Goal: Information Seeking & Learning: Learn about a topic

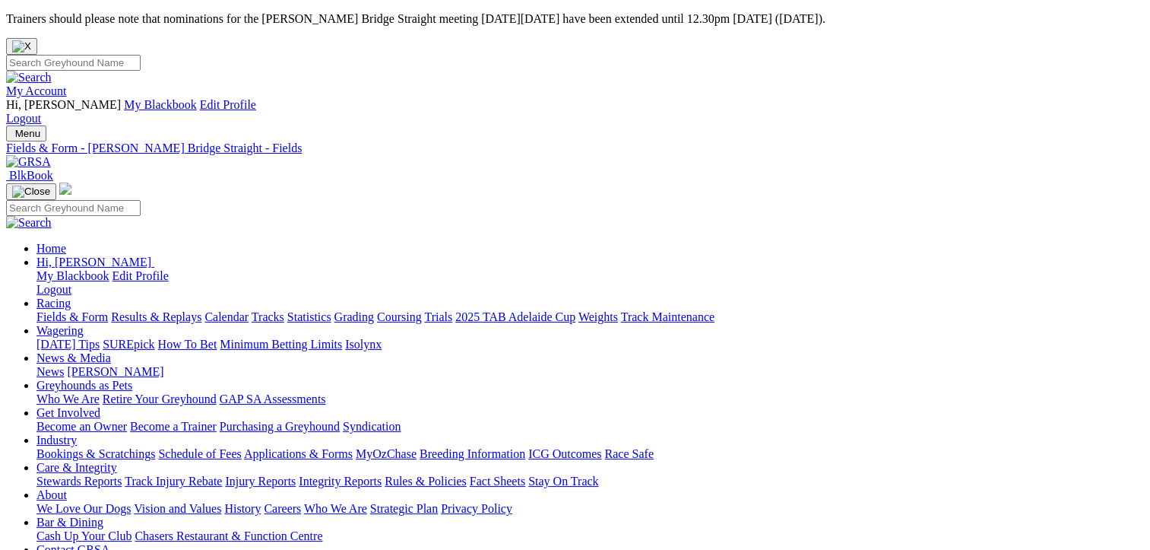
click at [66, 310] on link "Fields & Form" at bounding box center [71, 316] width 71 height 13
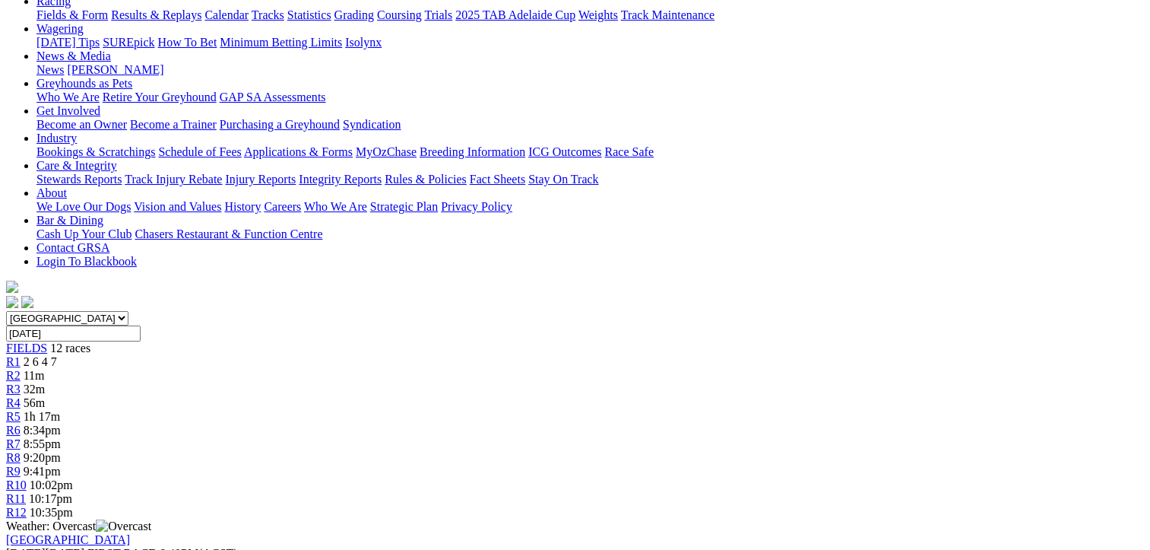
scroll to position [76, 0]
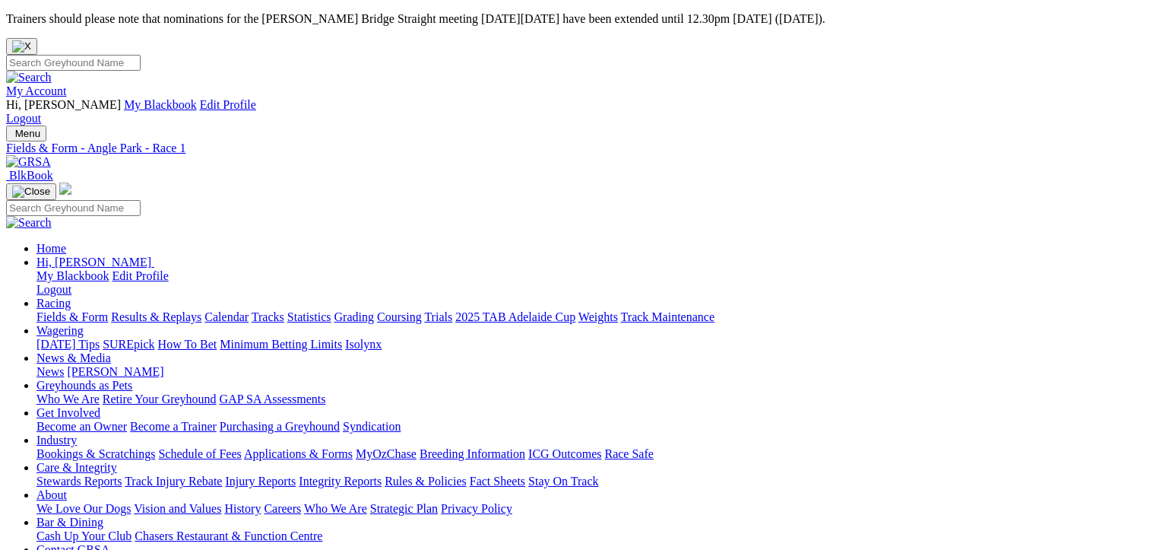
scroll to position [59, 0]
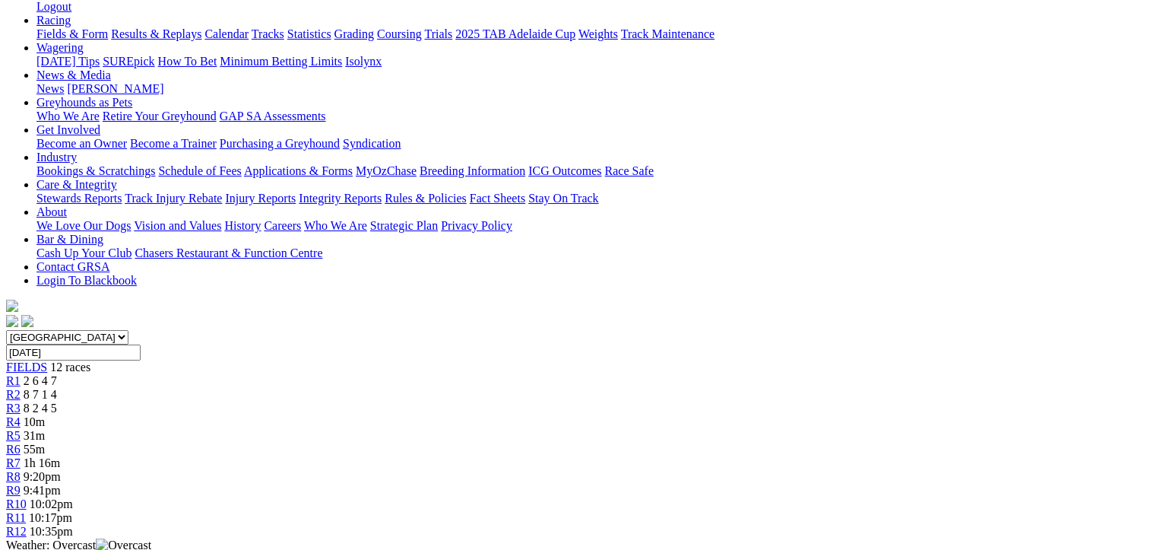
scroll to position [152, 0]
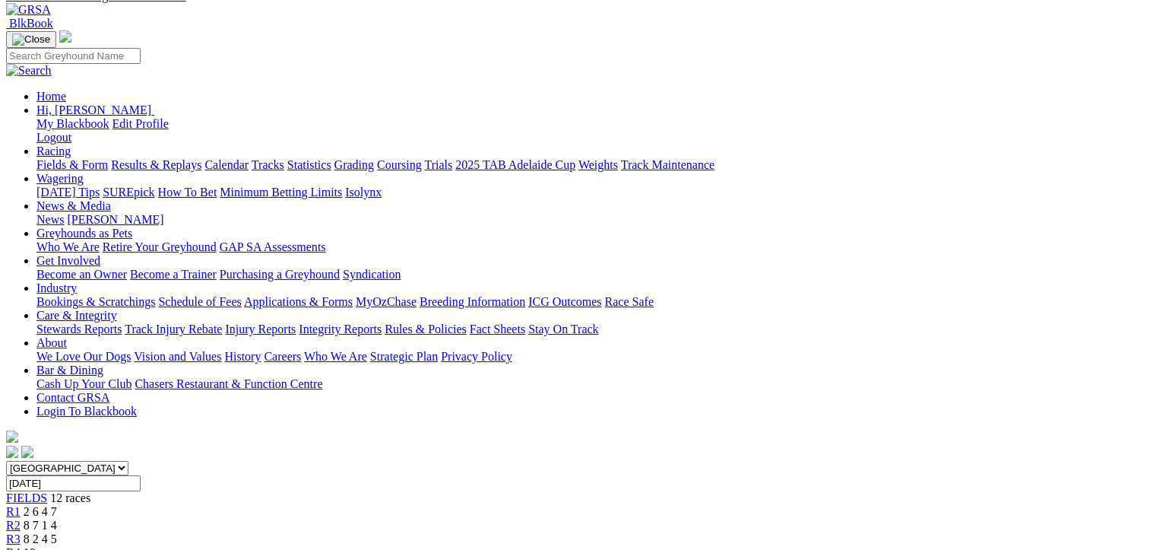
click at [359, 532] on div "R3 8 2 4 5" at bounding box center [575, 539] width 1138 height 14
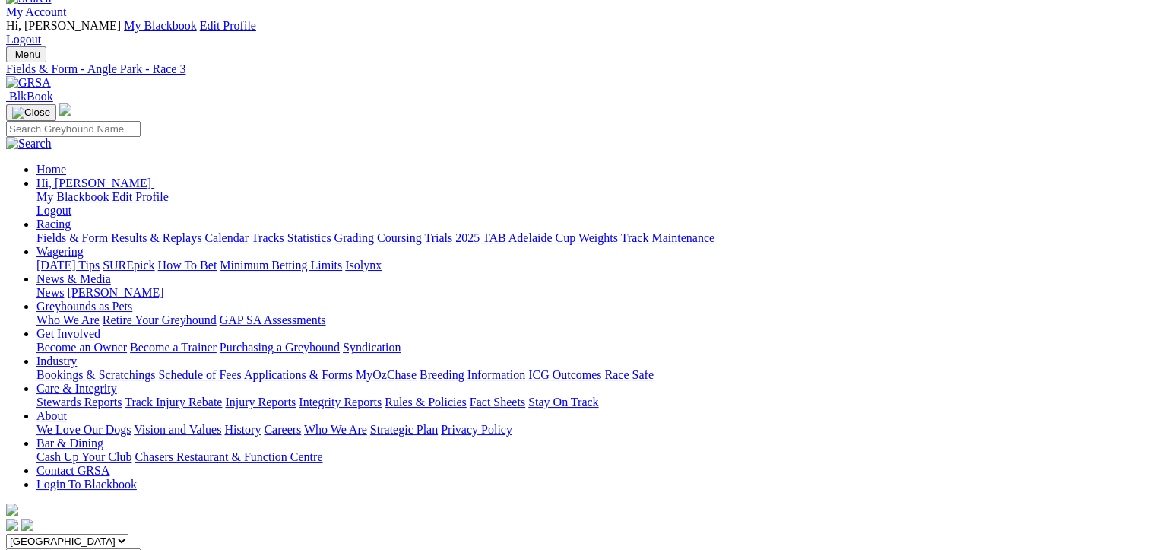
scroll to position [76, 0]
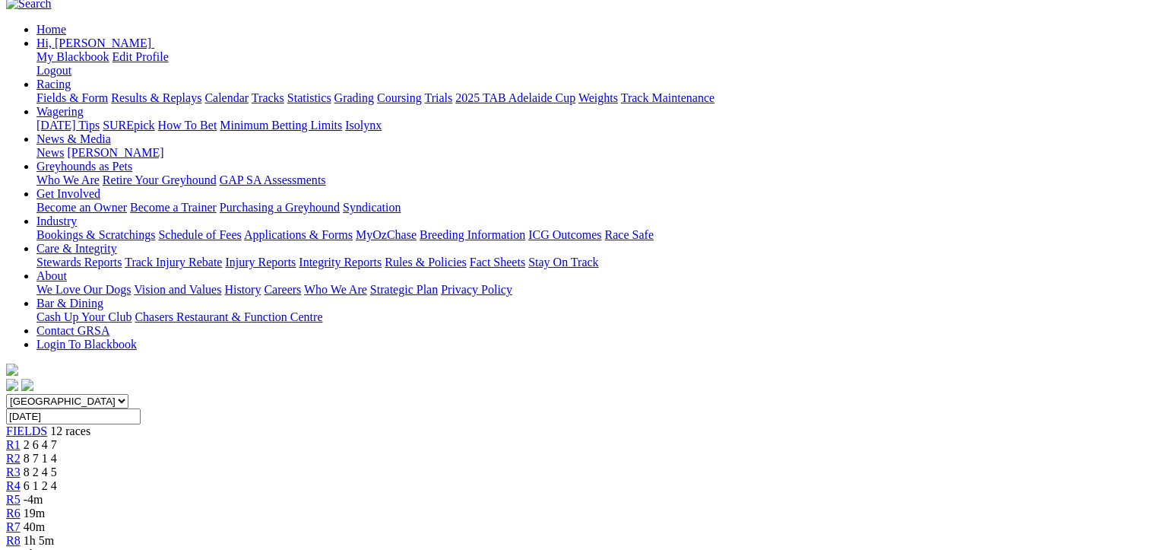
scroll to position [228, 0]
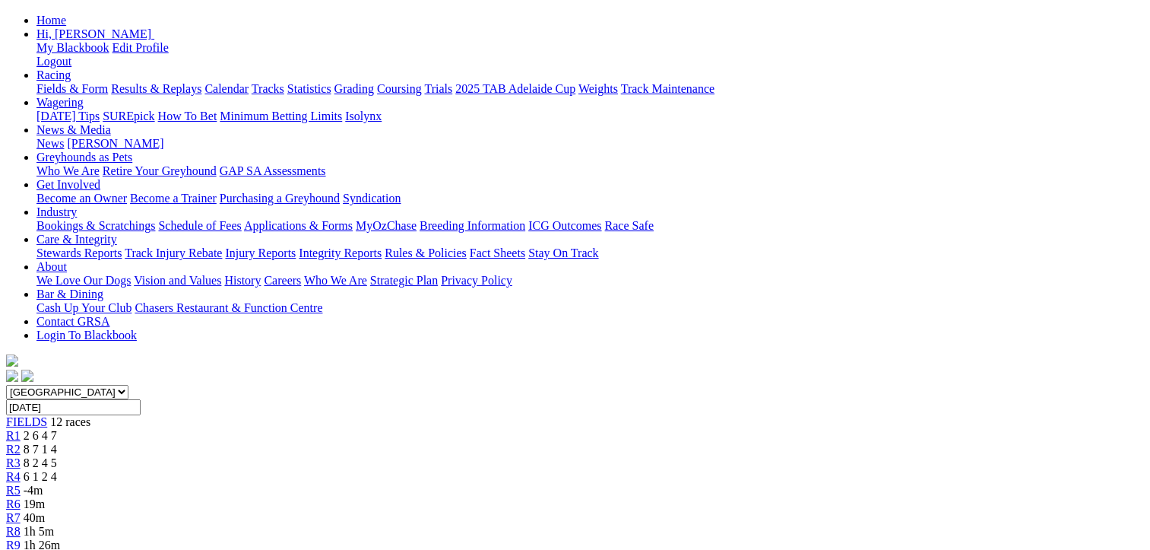
click at [57, 470] on span "6 1 2 4" at bounding box center [40, 476] width 33 height 13
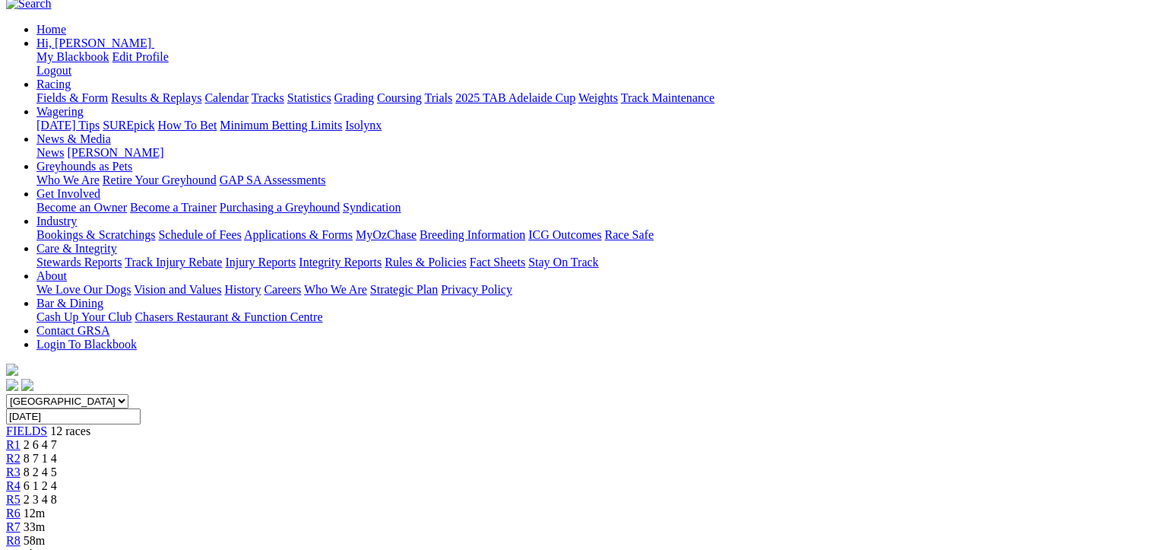
scroll to position [228, 0]
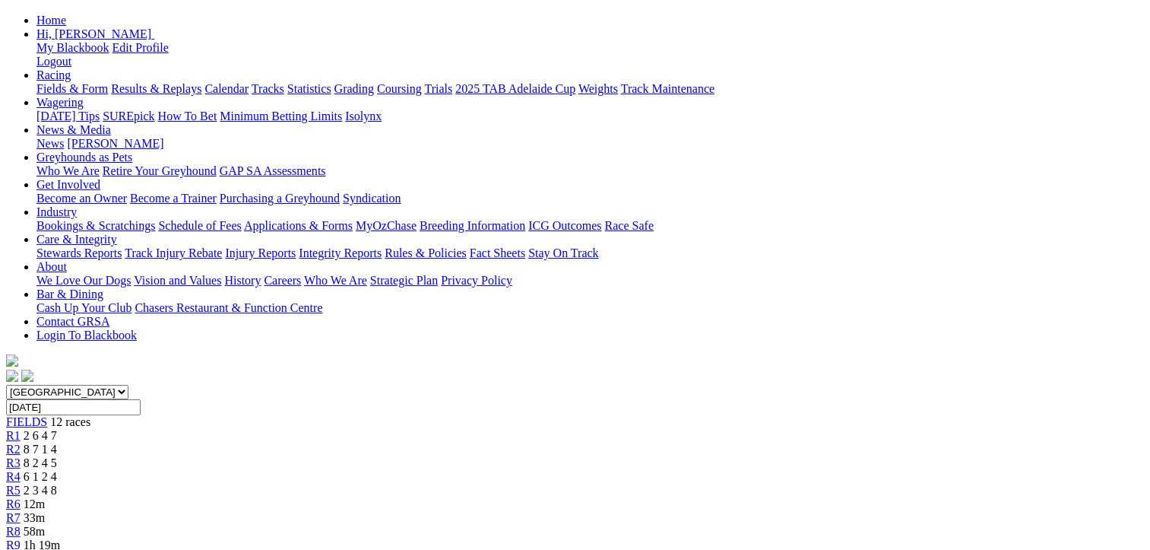
click at [45, 497] on span "12m" at bounding box center [34, 503] width 21 height 13
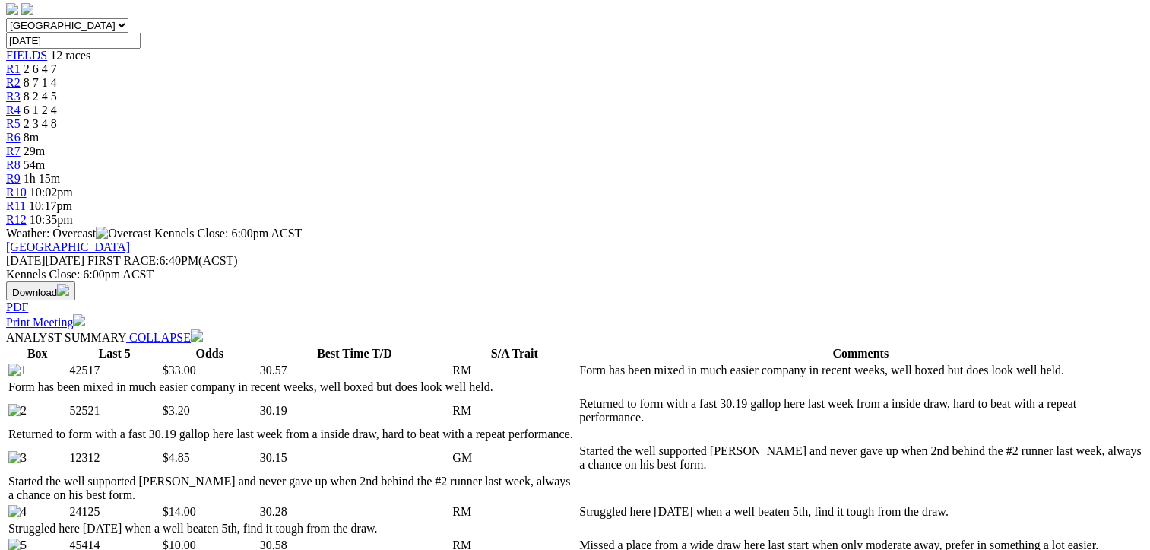
scroll to position [456, 0]
